Goal: Information Seeking & Learning: Understand process/instructions

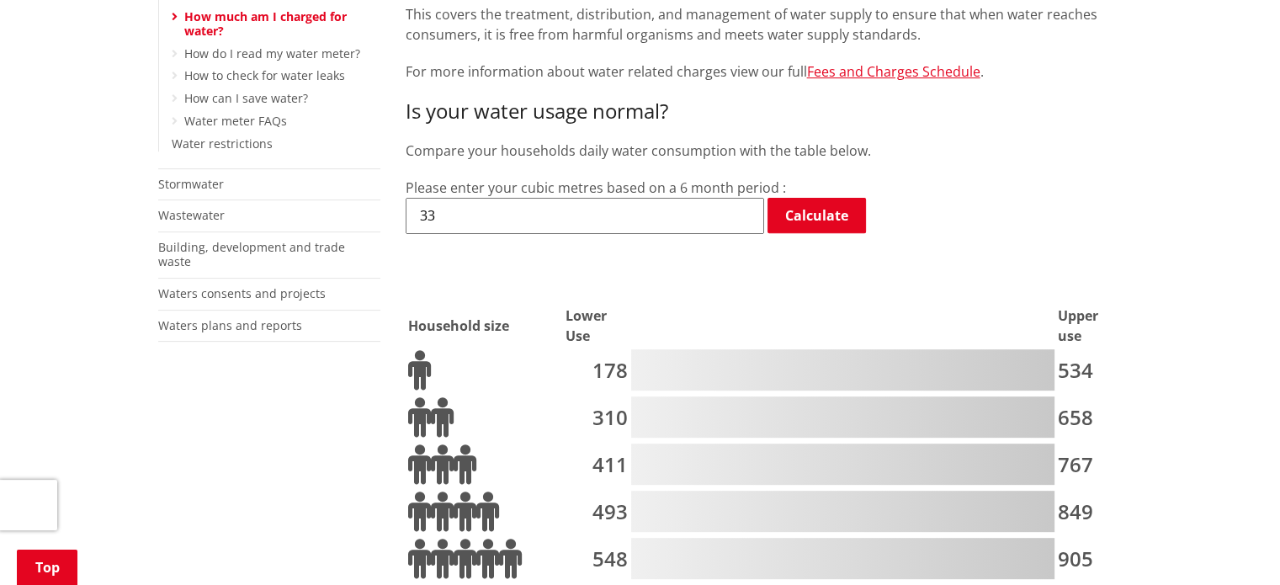
scroll to position [586, 0]
click at [493, 197] on input "33" at bounding box center [584, 214] width 358 height 35
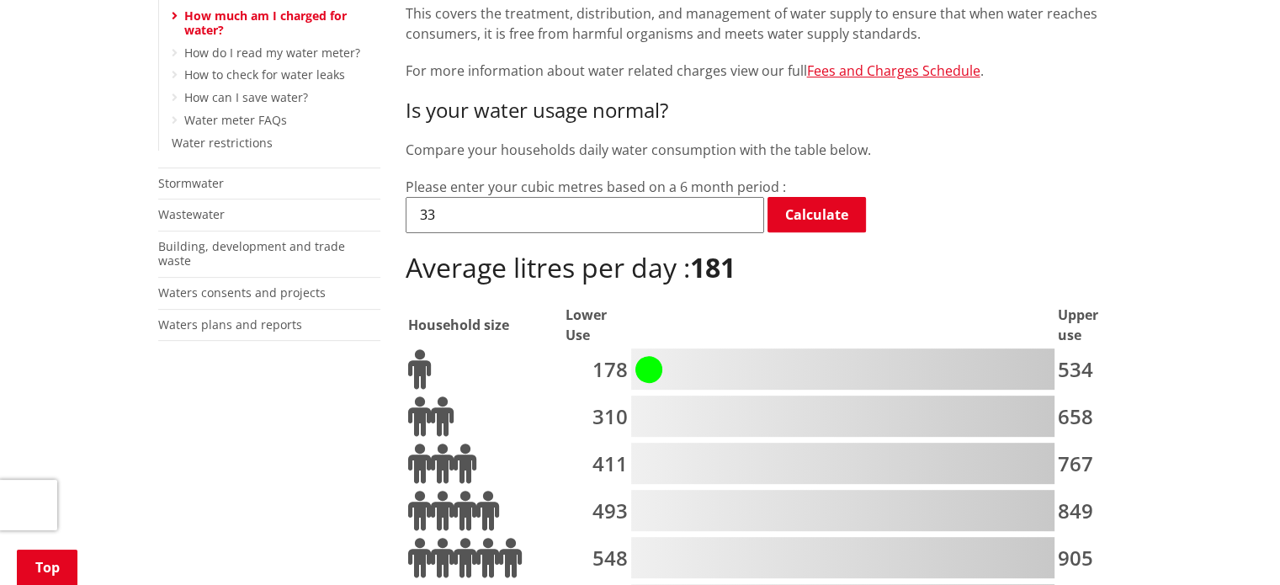
type input "3"
click at [609, 197] on input "500" at bounding box center [584, 214] width 358 height 35
type input "5"
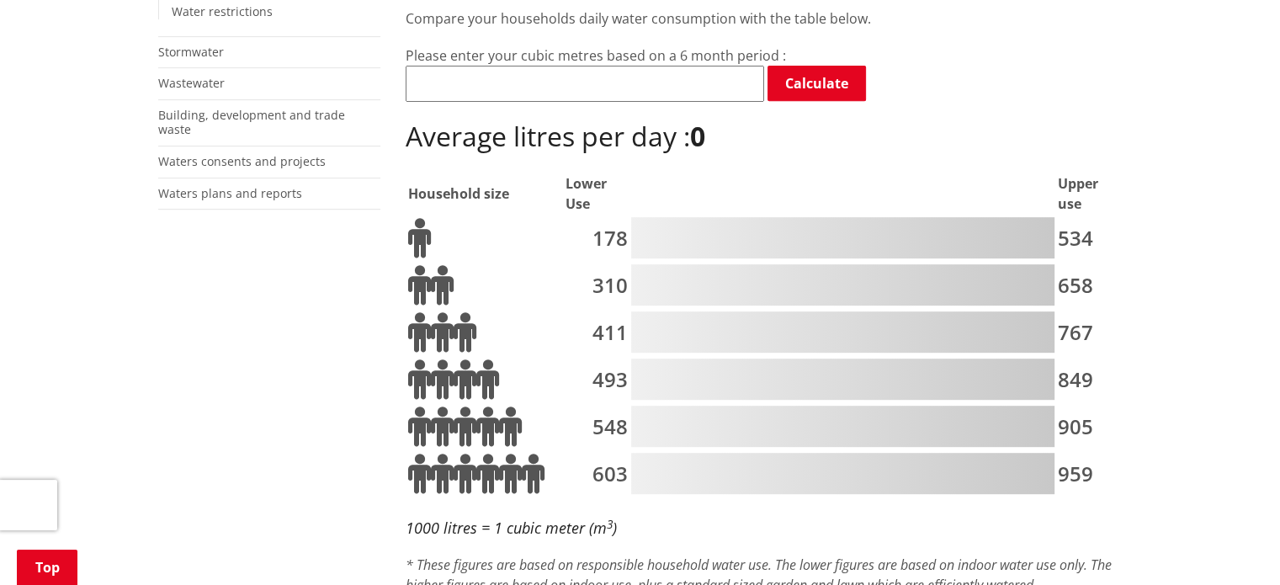
scroll to position [723, 0]
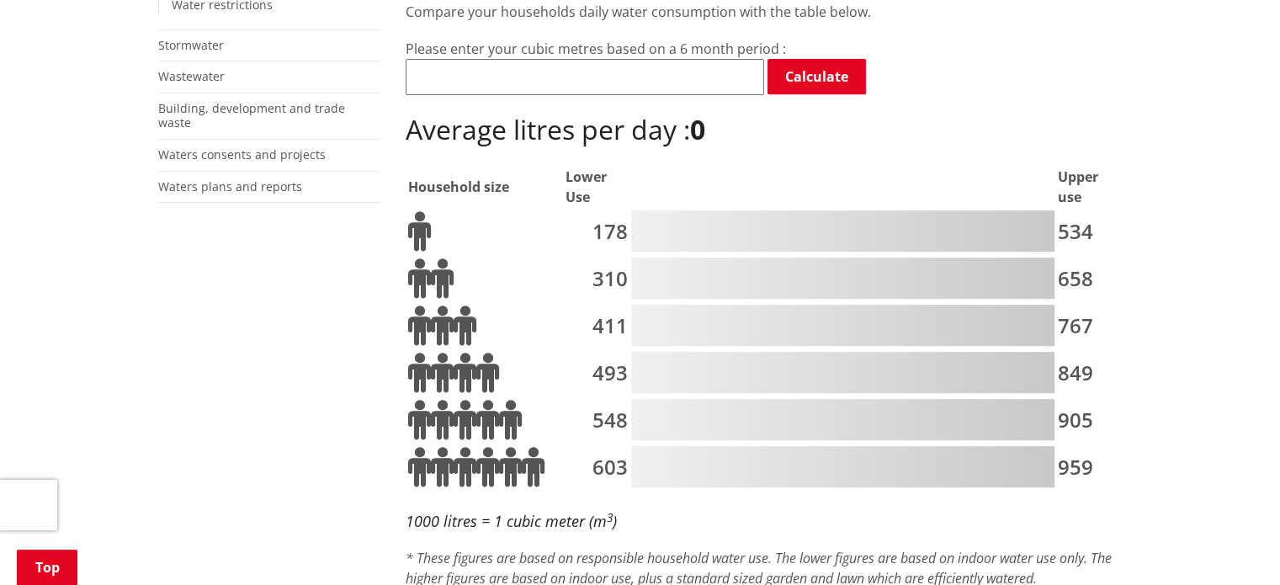
click at [854, 305] on div at bounding box center [842, 325] width 423 height 41
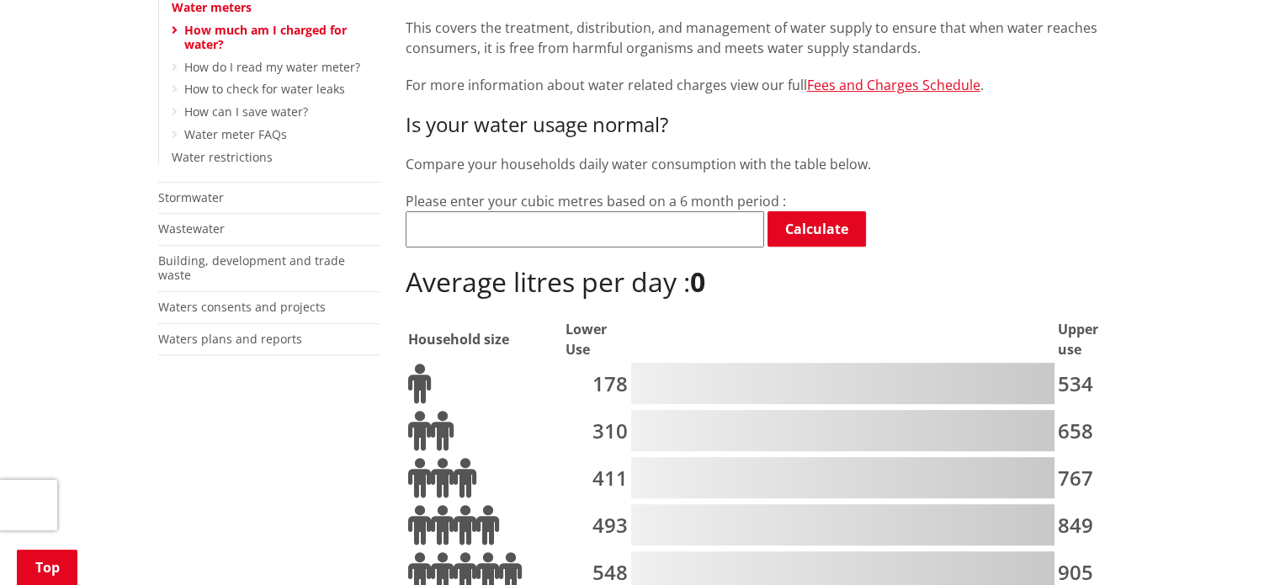
scroll to position [575, 0]
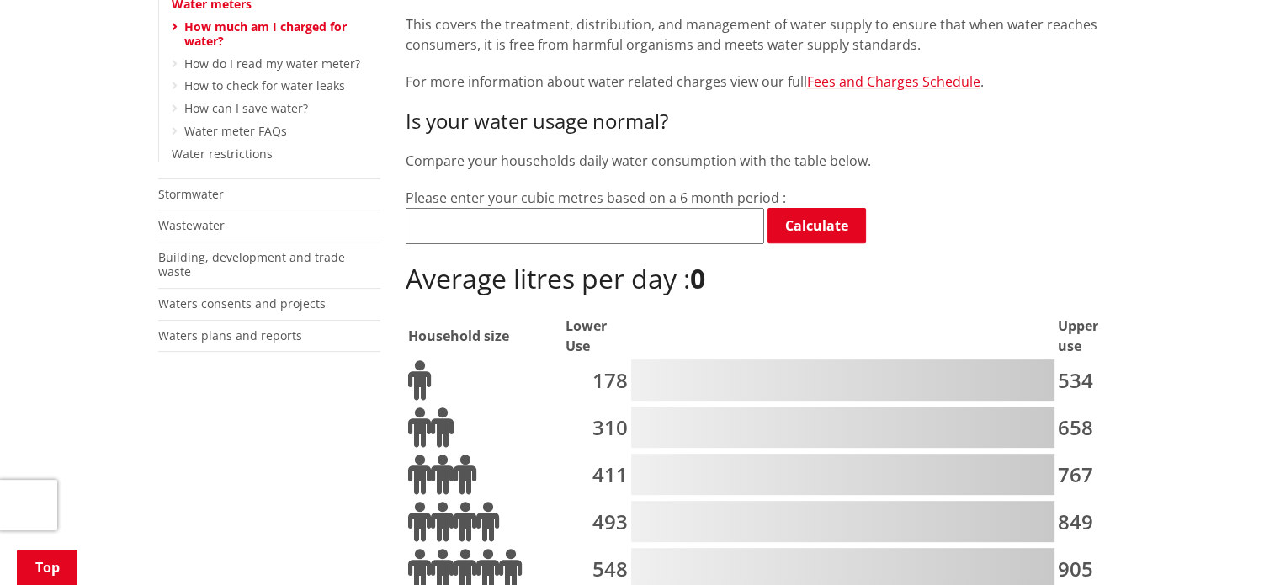
click at [602, 208] on input "number" at bounding box center [584, 225] width 358 height 35
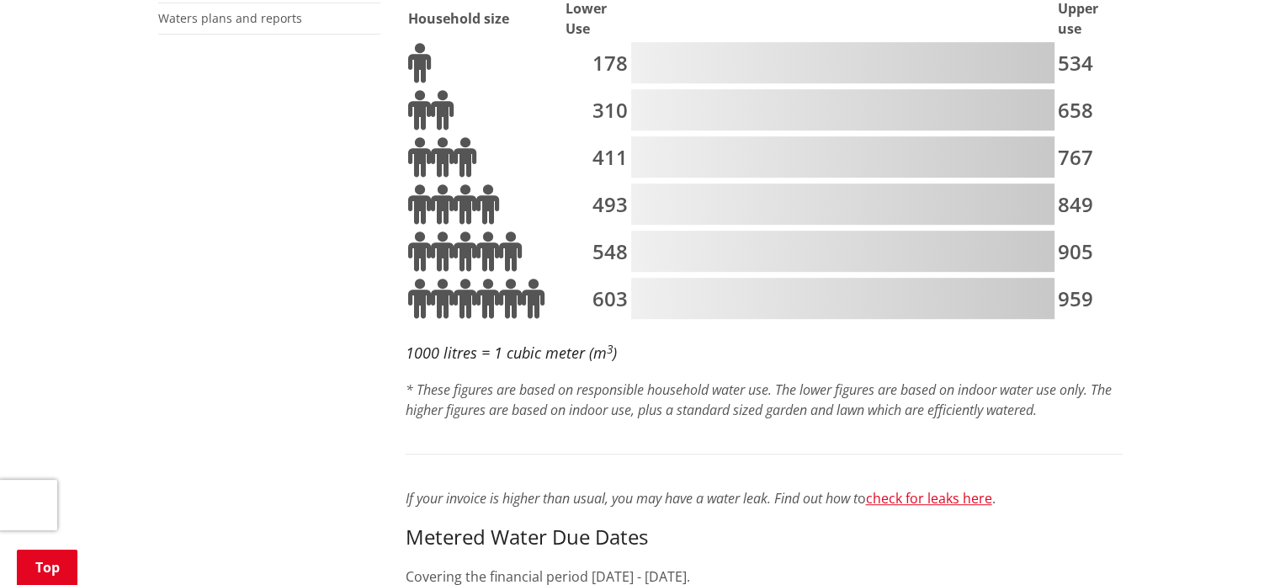
scroll to position [894, 0]
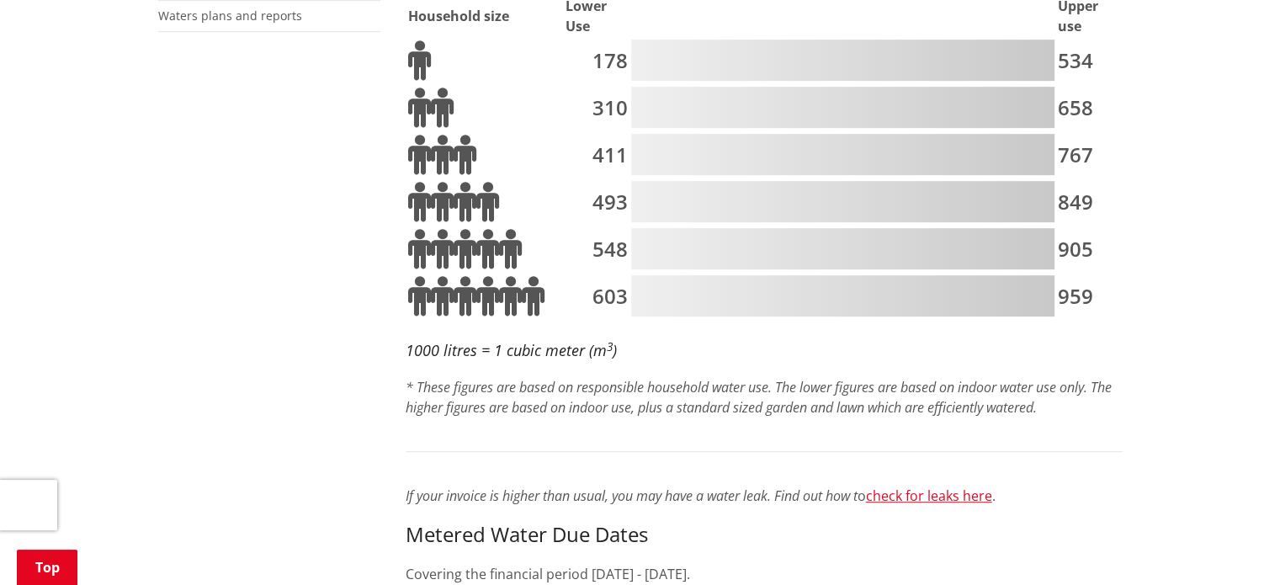
click at [879, 134] on div at bounding box center [842, 154] width 423 height 41
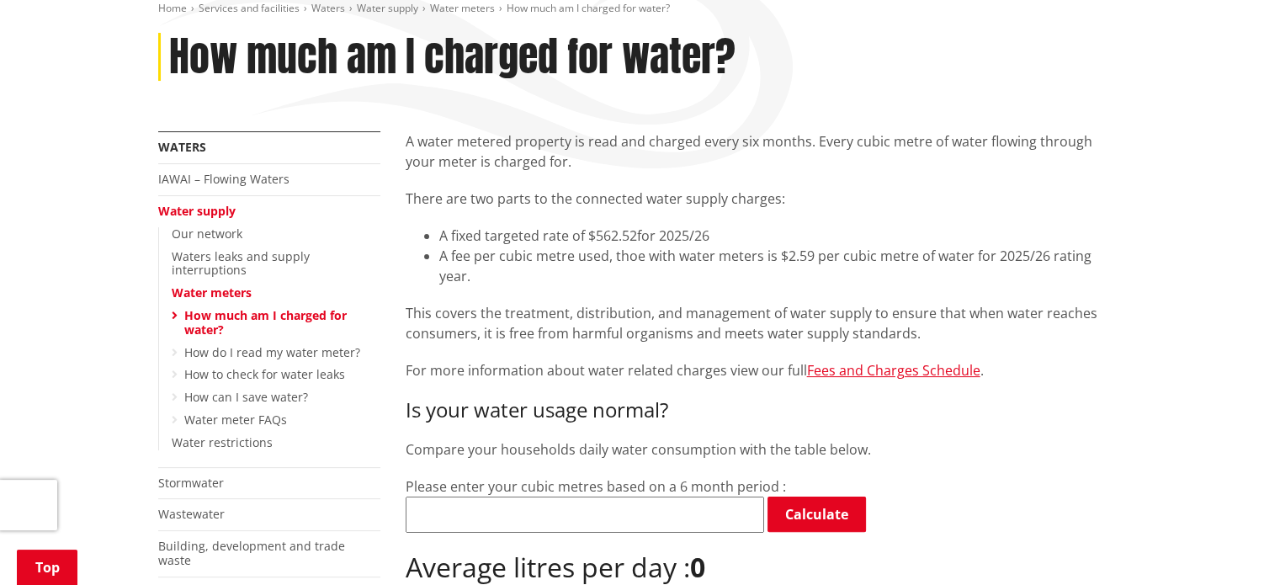
scroll to position [286, 0]
click at [870, 361] on link "Fees and Charges Schedule" at bounding box center [893, 370] width 173 height 19
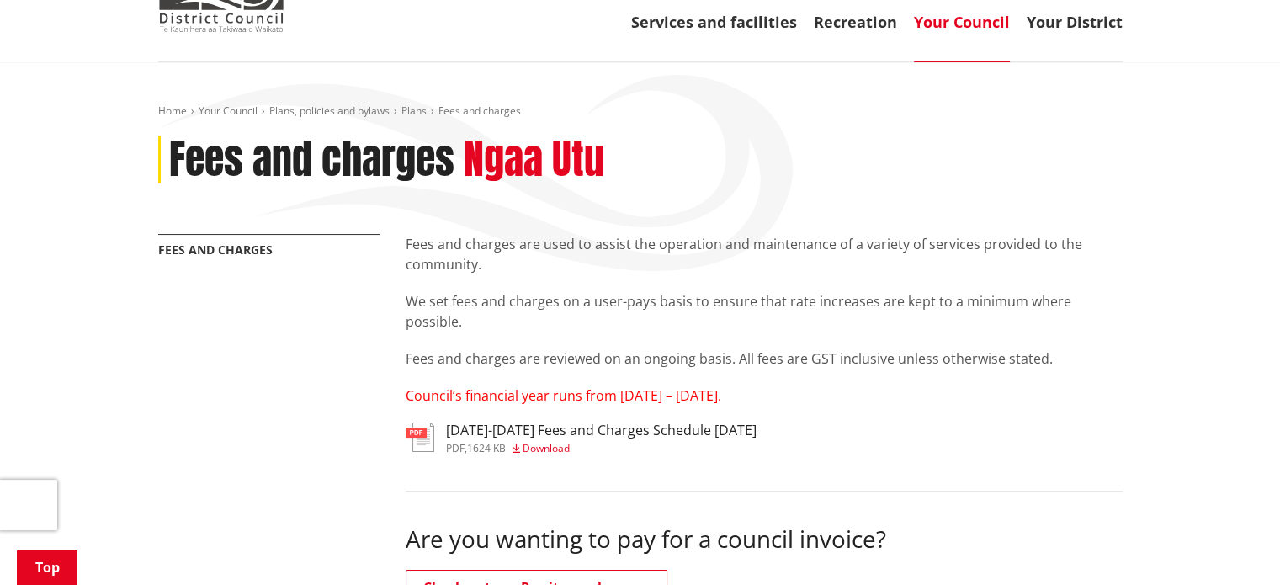
scroll to position [182, 0]
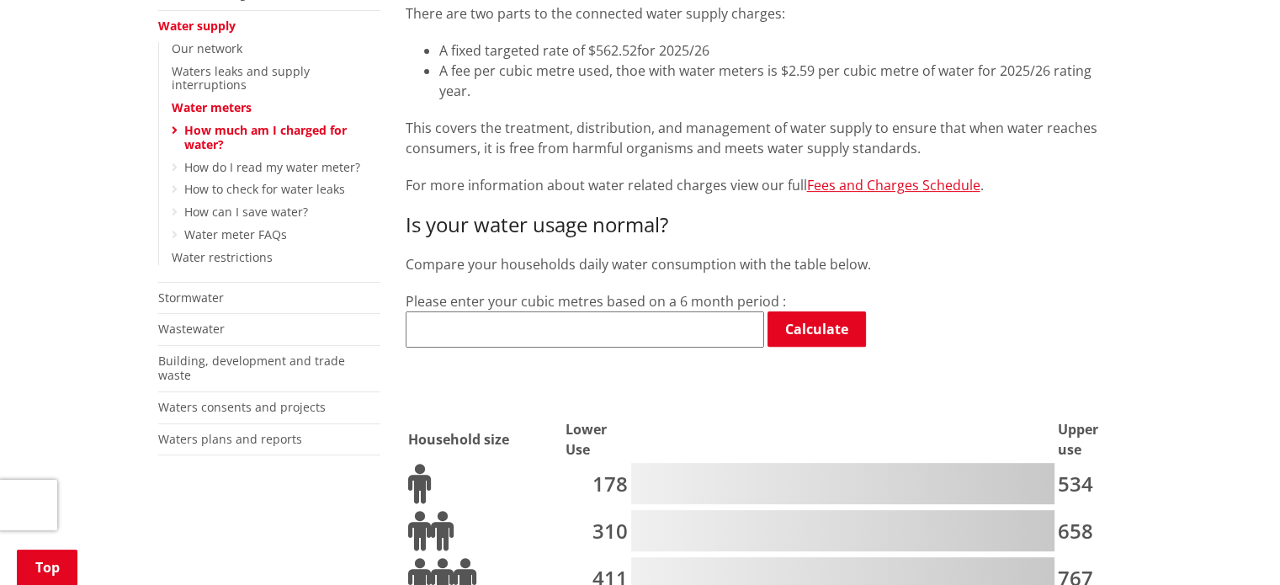
scroll to position [473, 0]
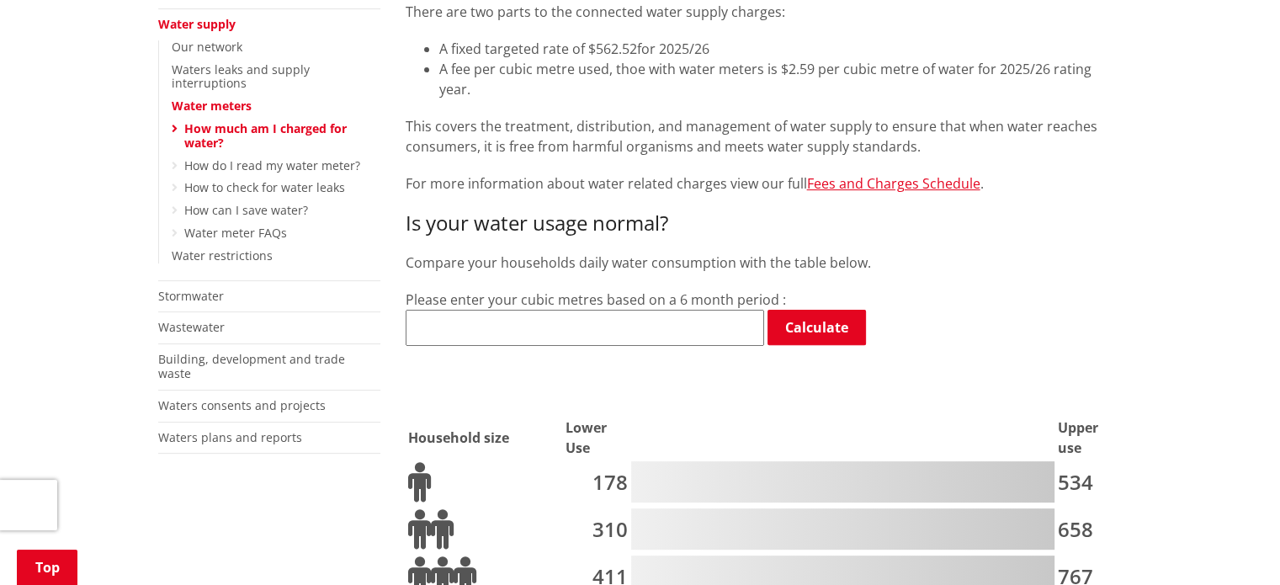
click at [569, 310] on input "number" at bounding box center [584, 327] width 358 height 35
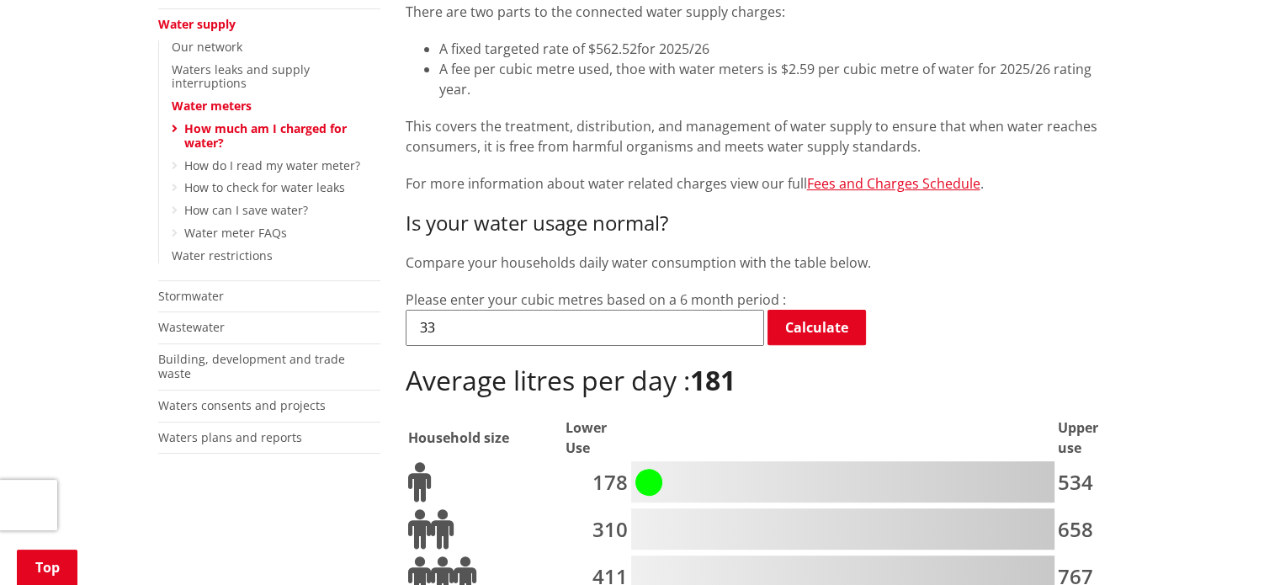
type input "3"
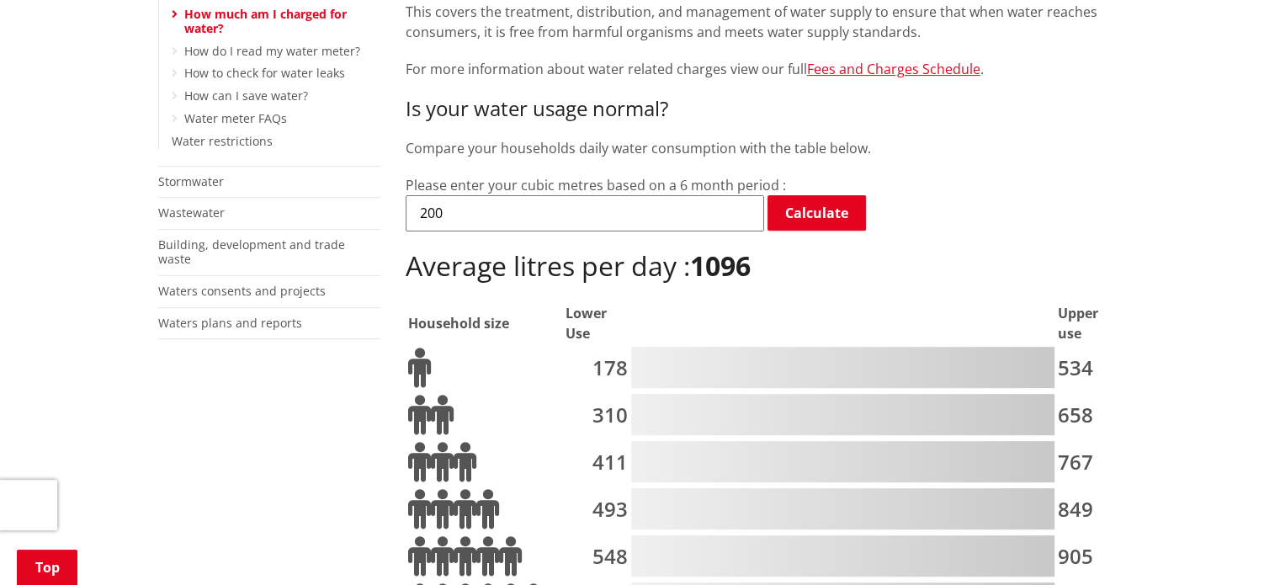
scroll to position [588, 0]
type input "2"
type input "1"
click at [1044, 137] on p "Compare your households daily water consumption with the table below." at bounding box center [763, 147] width 717 height 20
click at [596, 194] on input "33" at bounding box center [584, 211] width 358 height 35
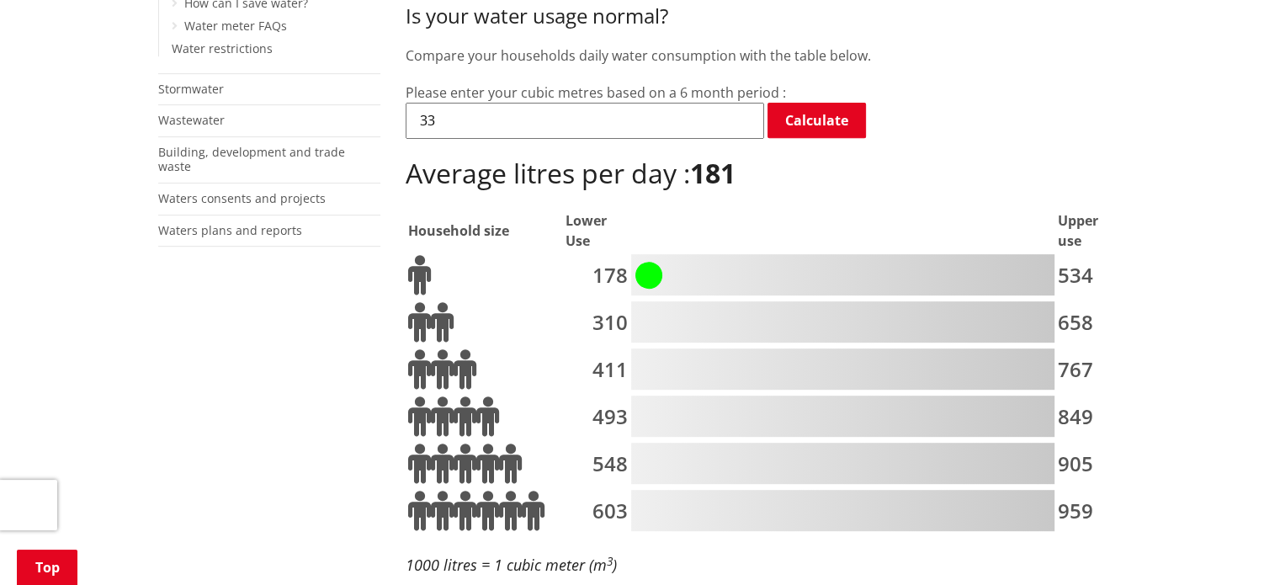
scroll to position [680, 0]
click at [477, 103] on input "33" at bounding box center [584, 120] width 358 height 35
click at [852, 348] on div at bounding box center [842, 368] width 423 height 41
drag, startPoint x: 642, startPoint y: 218, endPoint x: 858, endPoint y: 307, distance: 233.9
click at [858, 307] on tbody "178 534 310 658 411 767 493 849 548 905 603 959" at bounding box center [763, 393] width 713 height 281
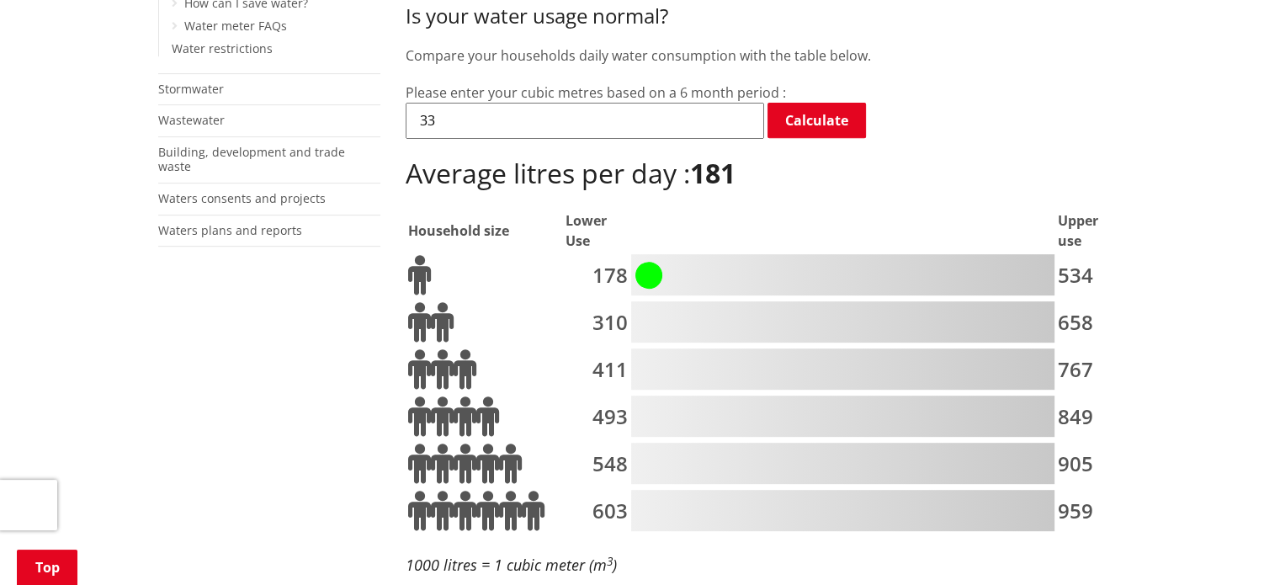
click at [443, 103] on input "33" at bounding box center [584, 120] width 358 height 35
type input "3"
type input "5"
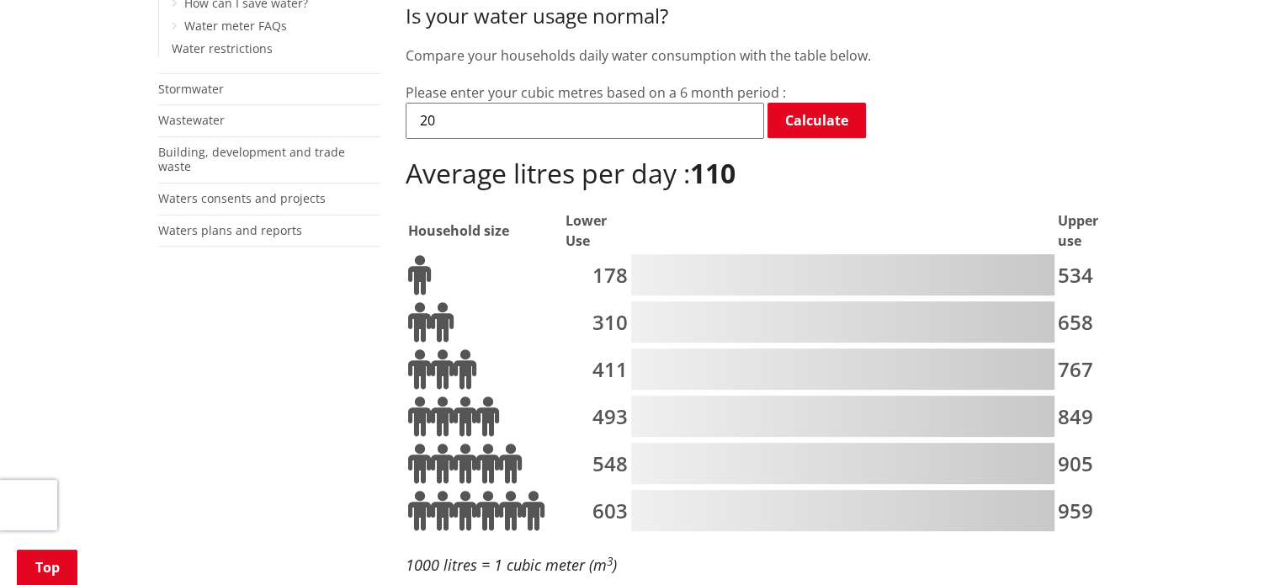
type input "2"
type input "5"
type input "8"
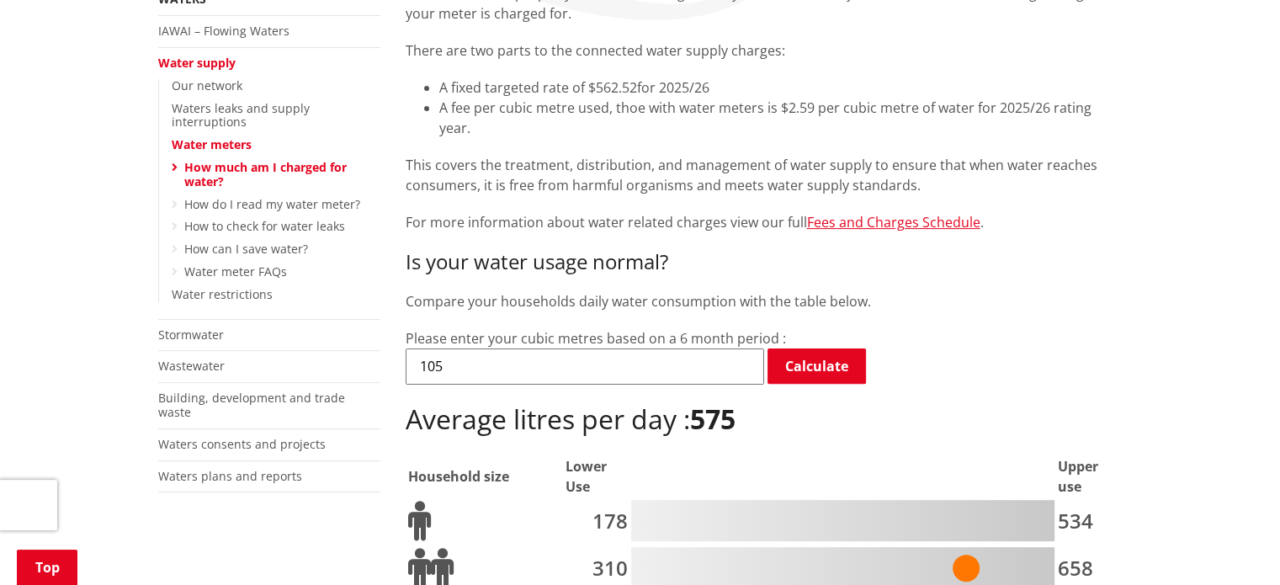
scroll to position [433, 0]
click at [513, 349] on input "105" at bounding box center [584, 366] width 358 height 35
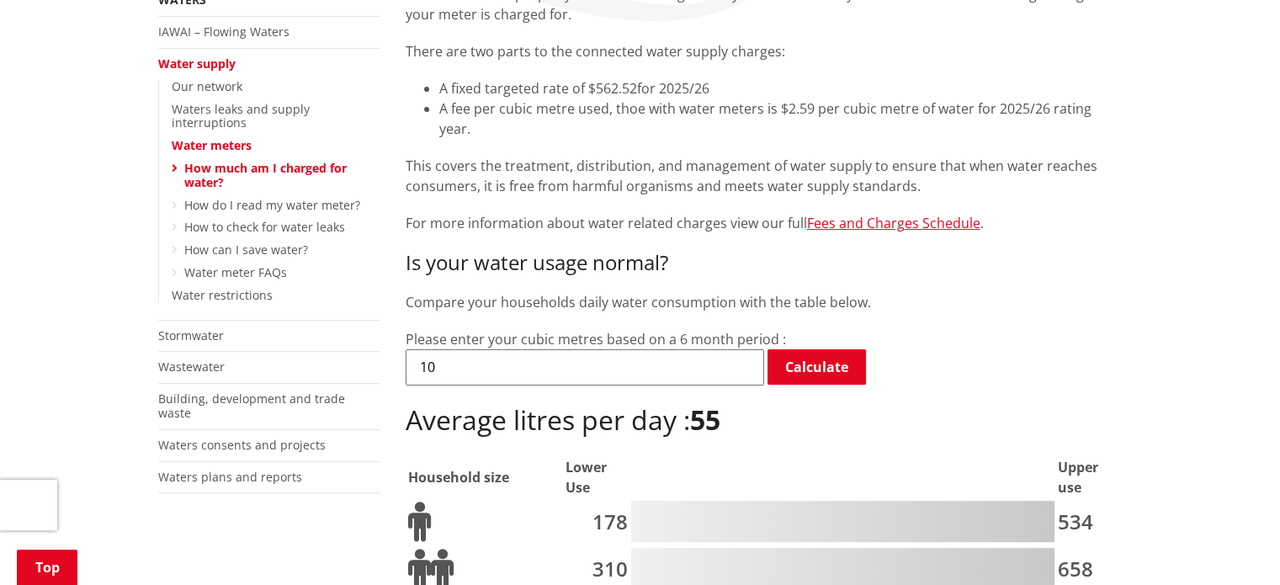
type input "1"
type input "90"
